Goal: Navigation & Orientation: Find specific page/section

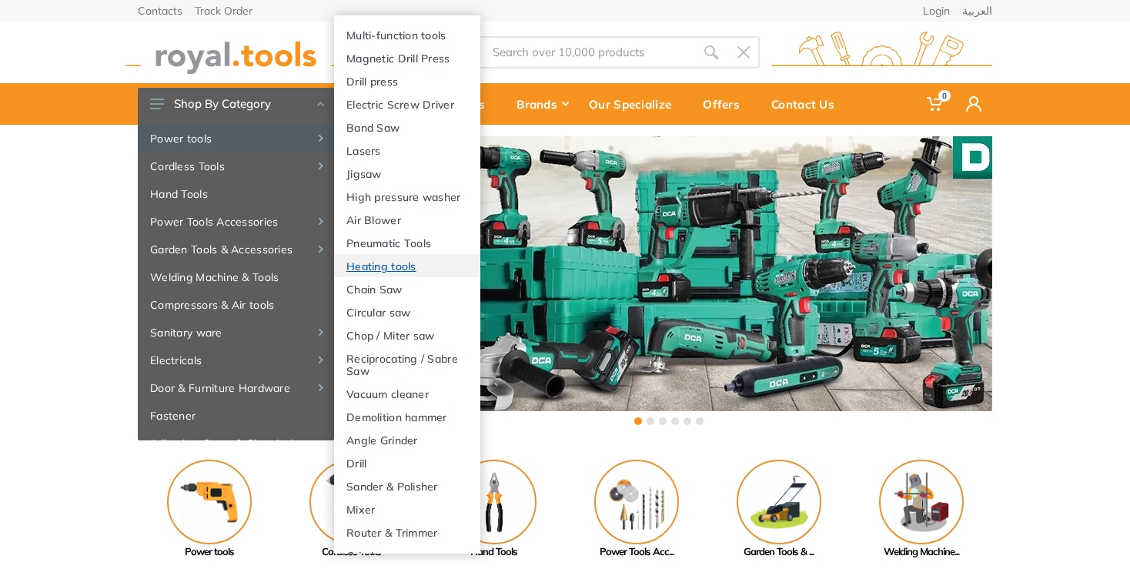
click at [402, 277] on link "Heating tools" at bounding box center [407, 265] width 146 height 23
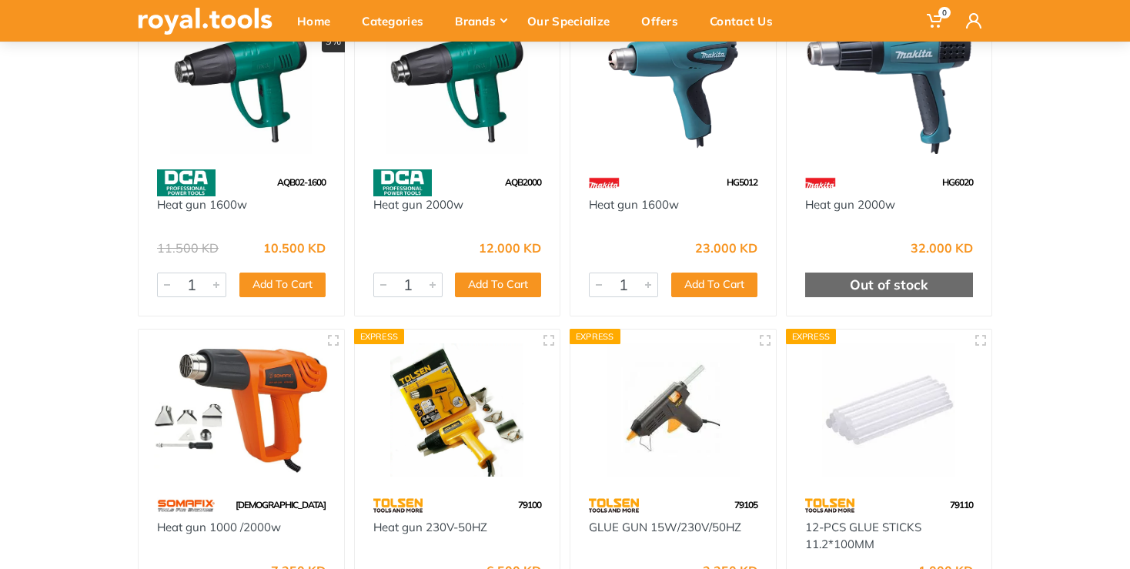
scroll to position [243, 0]
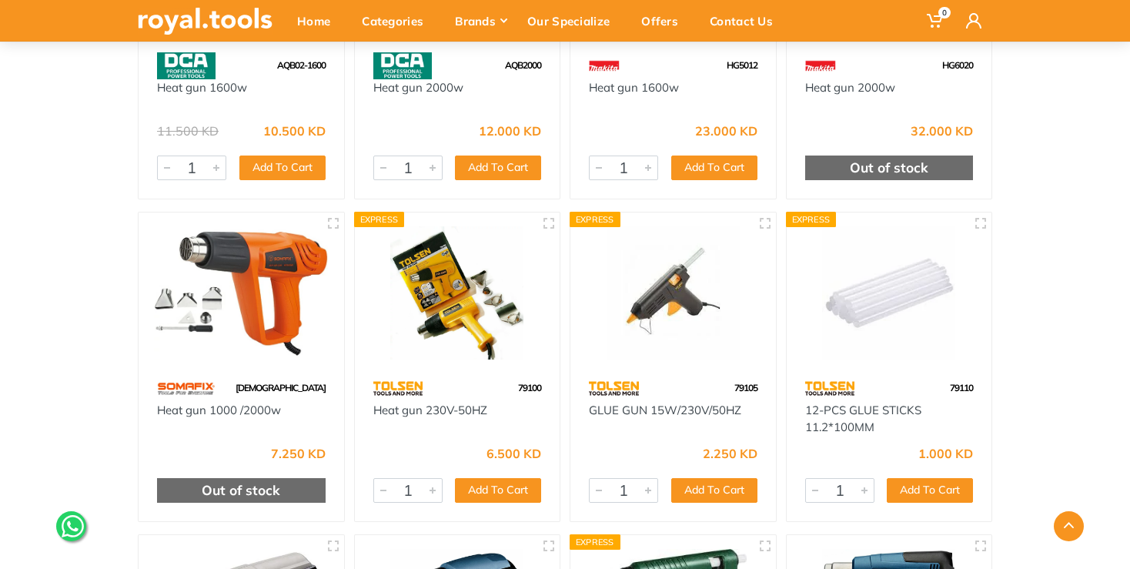
scroll to position [0, 0]
